Goal: Task Accomplishment & Management: Manage account settings

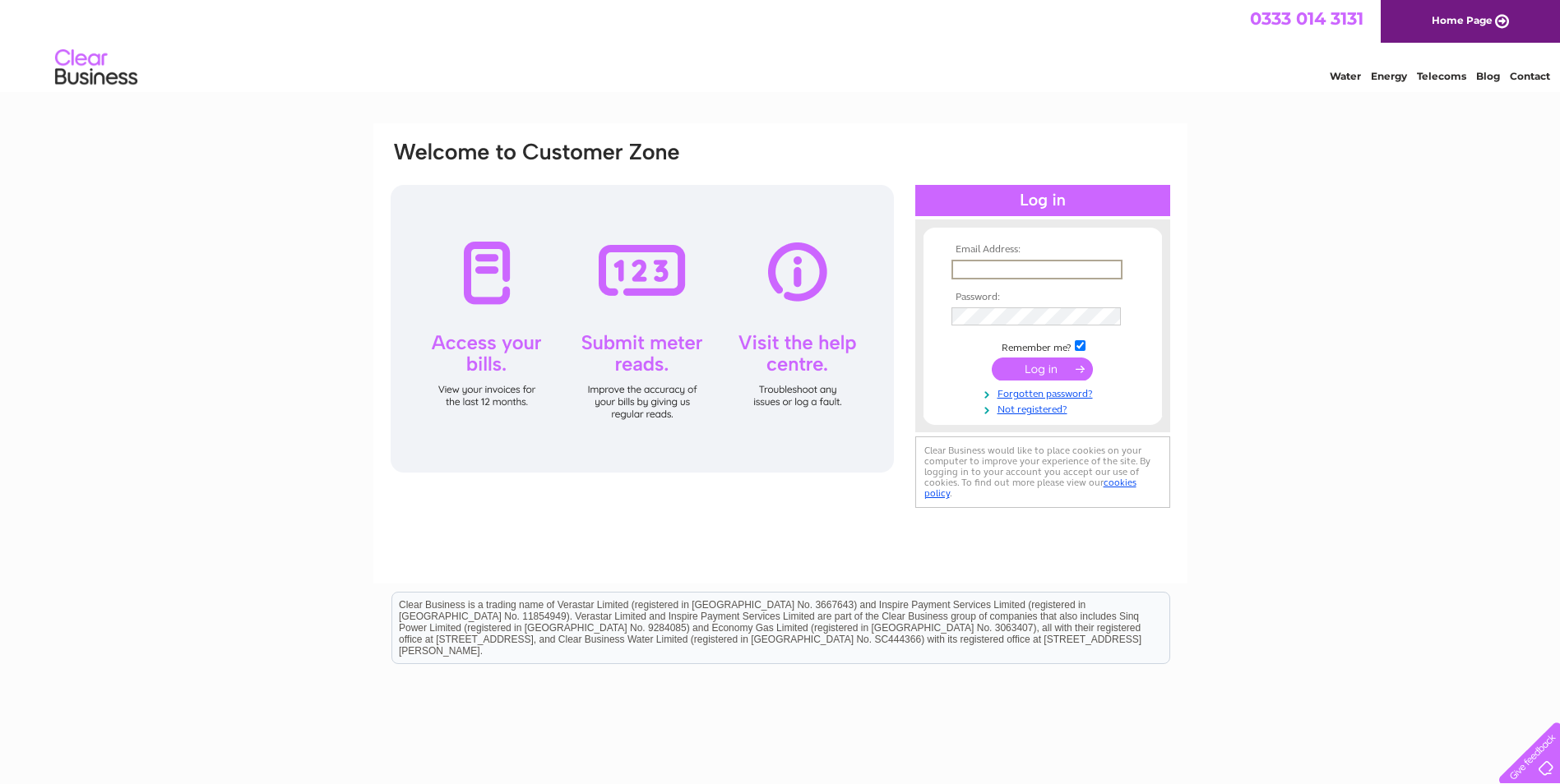
click at [1032, 268] on input "text" at bounding box center [1037, 269] width 171 height 20
type input "accounts@rgbfacades.co.uk"
click at [1028, 371] on input "submit" at bounding box center [1042, 369] width 101 height 23
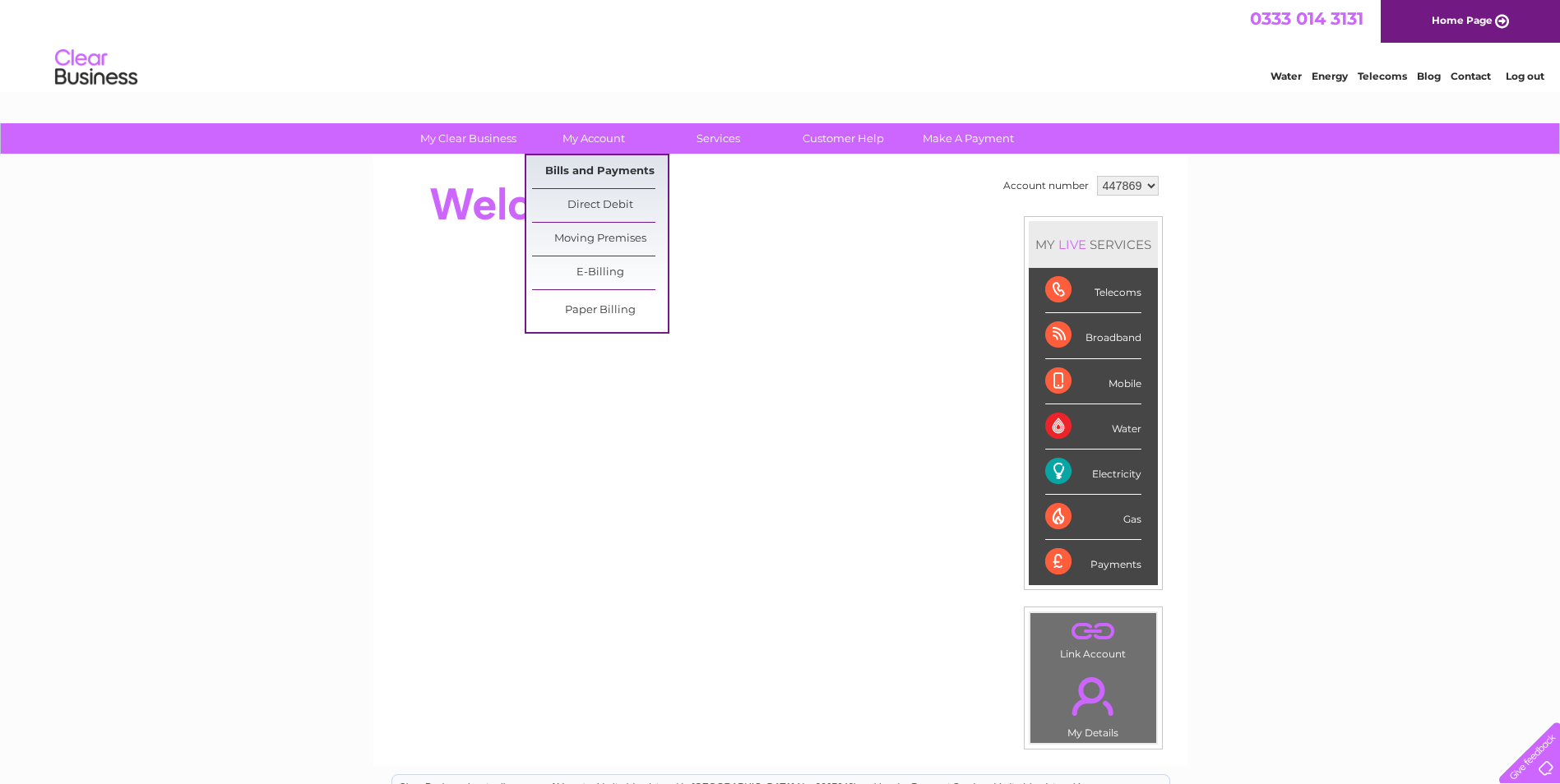
click at [595, 169] on link "Bills and Payments" at bounding box center [599, 172] width 136 height 33
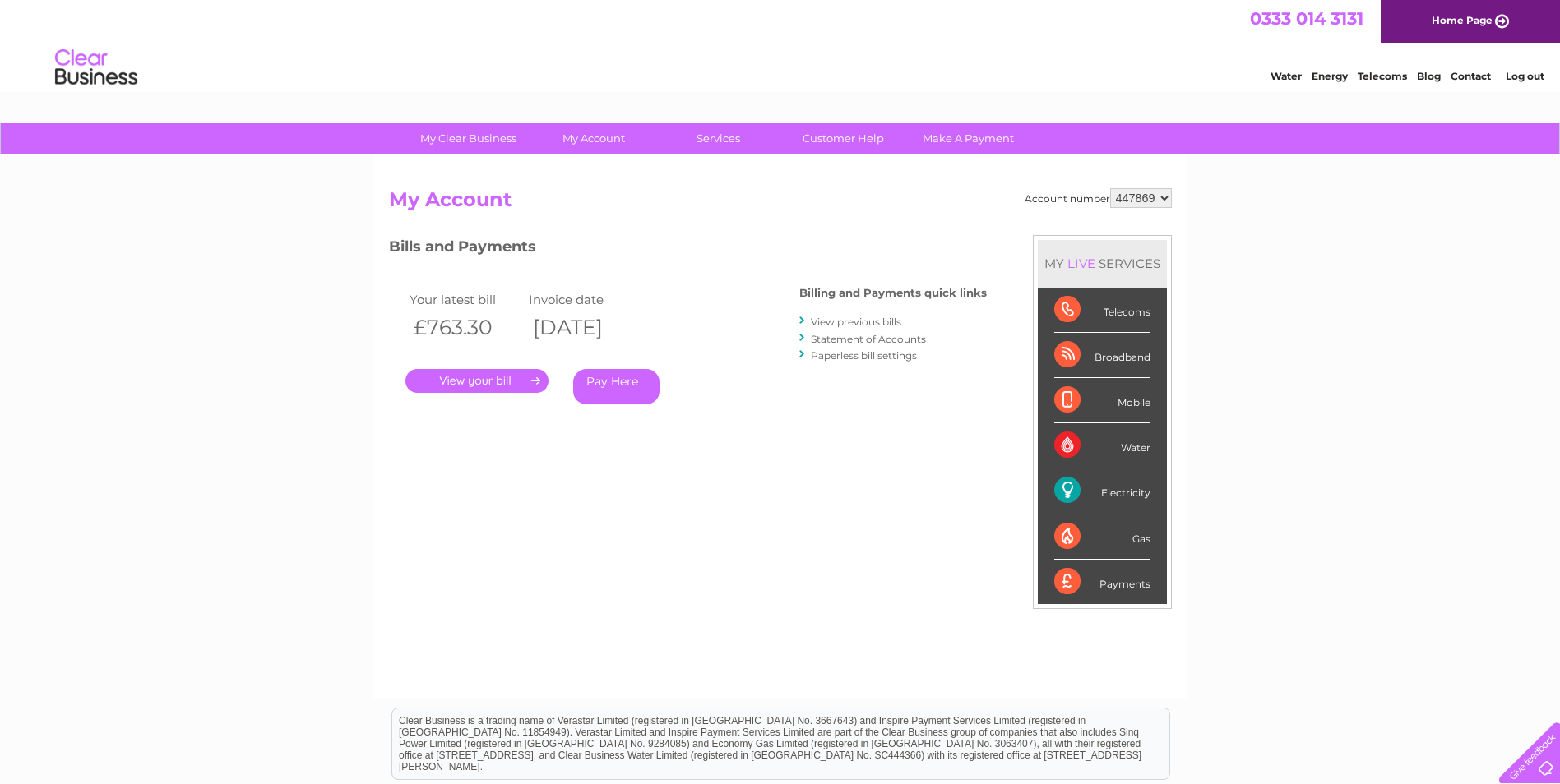
click at [464, 383] on link "." at bounding box center [477, 380] width 143 height 24
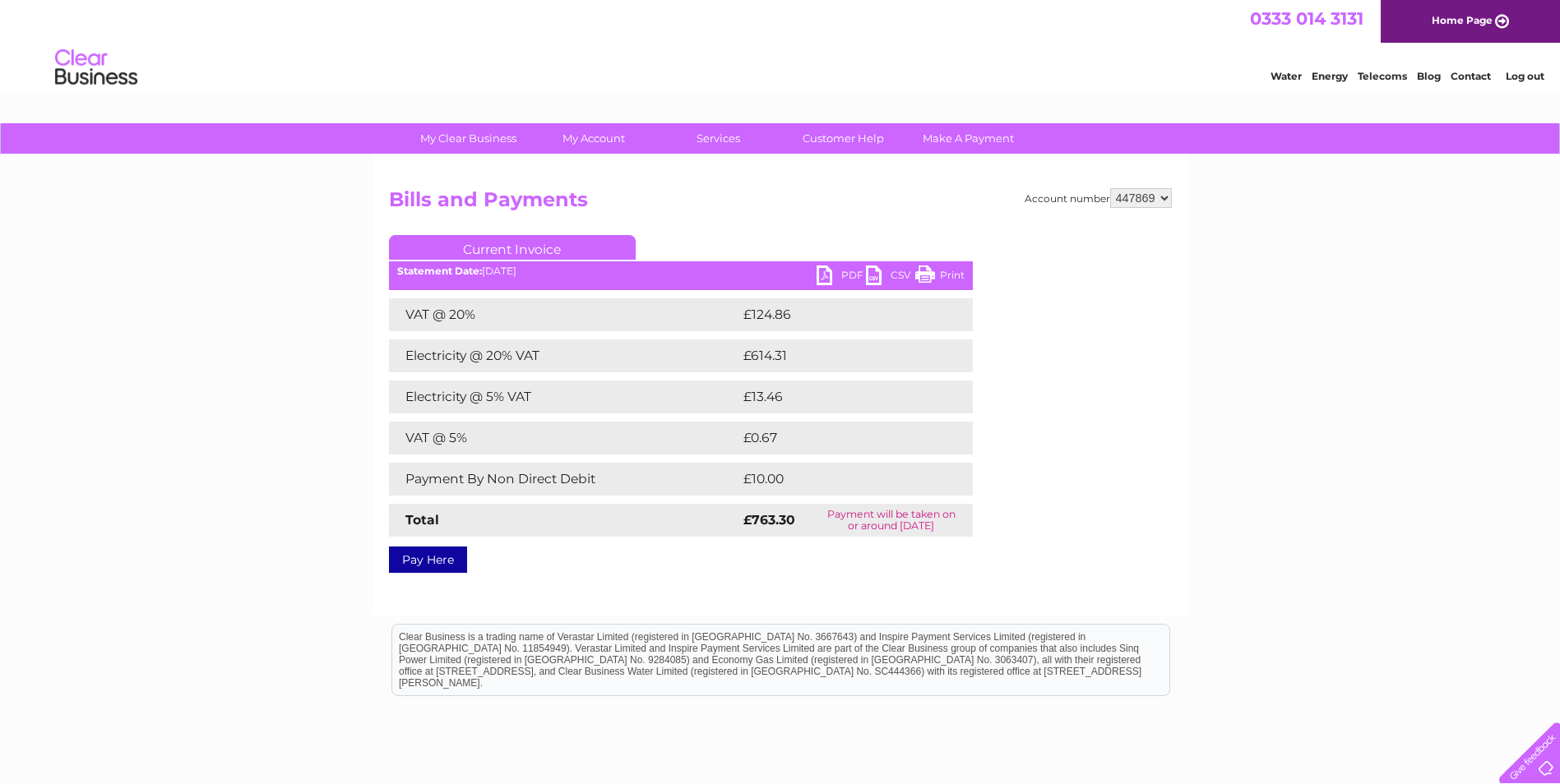
click at [850, 273] on link "PDF" at bounding box center [841, 277] width 49 height 24
